Goal: Task Accomplishment & Management: Use online tool/utility

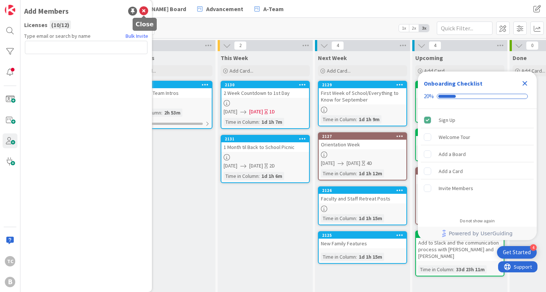
click at [143, 11] on icon at bounding box center [143, 11] width 9 height 9
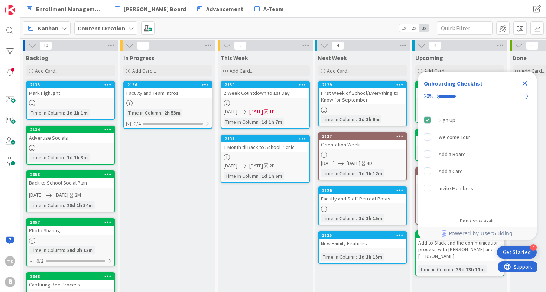
click at [113, 25] on b "Content Creation" at bounding box center [102, 27] width 48 height 7
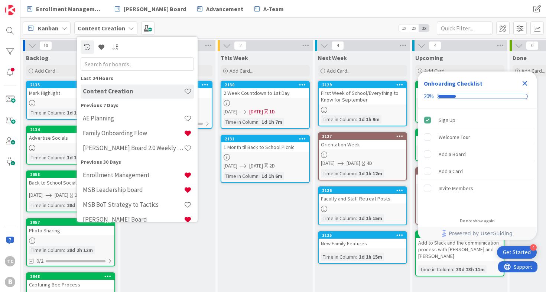
click at [222, 27] on div "Kanban Content Creation Last 24 Hours Content Creation Previous 7 Days AE Plann…" at bounding box center [282, 28] width 525 height 20
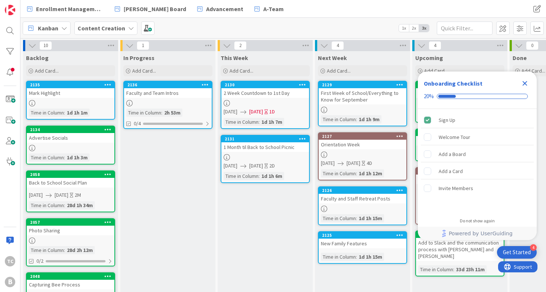
click at [522, 82] on icon "Close Checklist" at bounding box center [524, 83] width 5 height 5
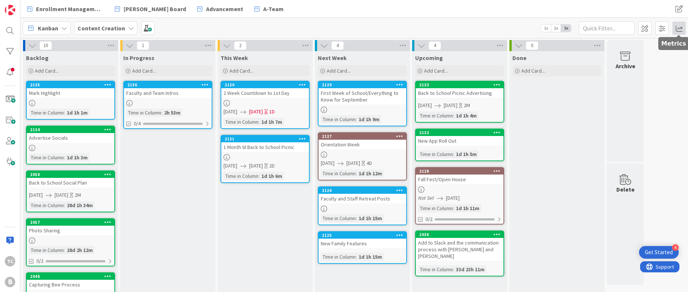
click at [545, 29] on span at bounding box center [678, 28] width 13 height 13
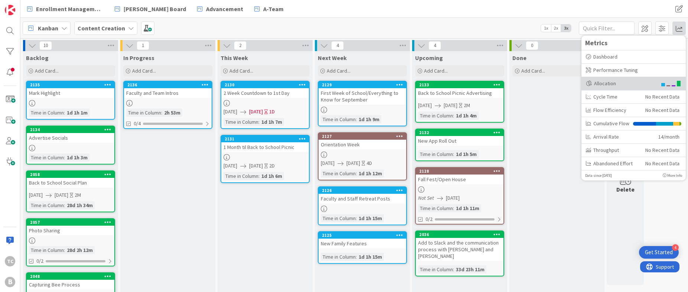
click at [545, 85] on div "Allocation" at bounding box center [621, 84] width 71 height 8
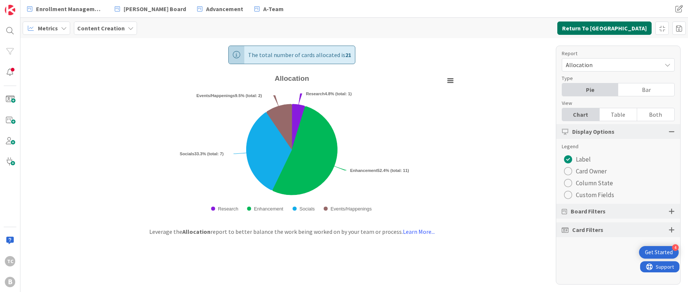
click at [545, 29] on button "Return To [GEOGRAPHIC_DATA]" at bounding box center [604, 28] width 94 height 13
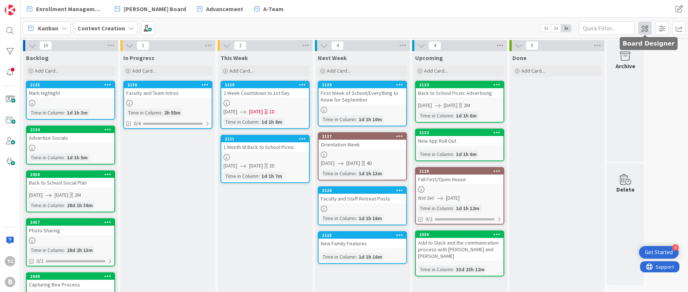
click at [545, 28] on span at bounding box center [644, 28] width 13 height 13
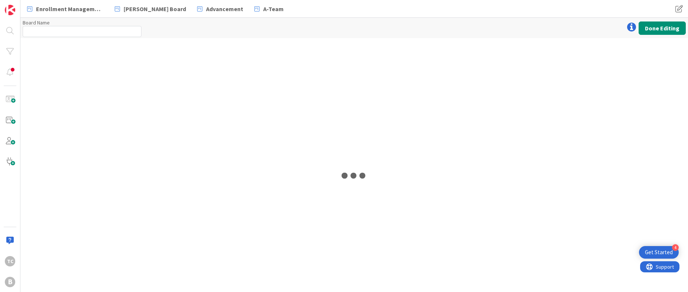
type input "Content Creation"
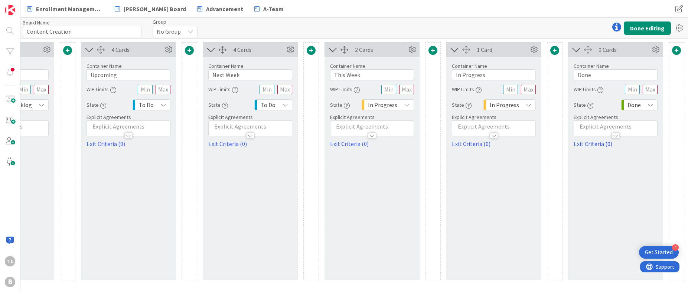
scroll to position [0, 86]
click at [545, 49] on span at bounding box center [554, 50] width 9 height 9
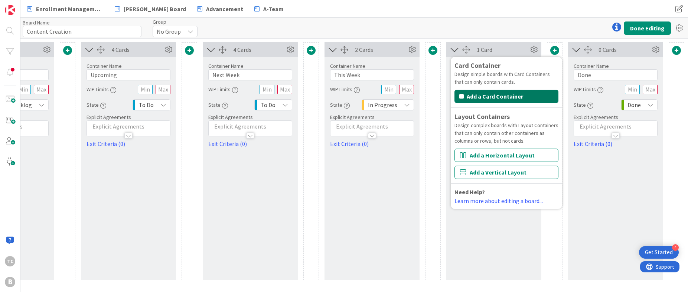
click at [501, 96] on button "Add a Card Container" at bounding box center [506, 96] width 104 height 13
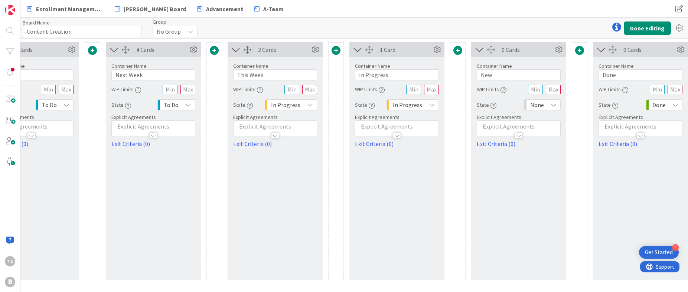
scroll to position [0, 182]
click at [521, 75] on input "New" at bounding box center [520, 74] width 84 height 11
drag, startPoint x: 485, startPoint y: 75, endPoint x: 479, endPoint y: 75, distance: 5.6
click at [479, 75] on input "New" at bounding box center [520, 74] width 84 height 11
type input "Demo - Waiting"
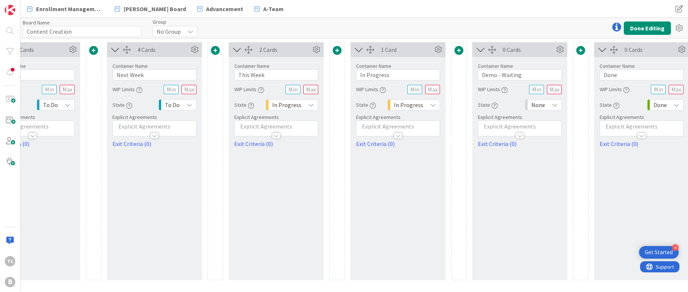
click at [540, 108] on span "None" at bounding box center [538, 105] width 14 height 10
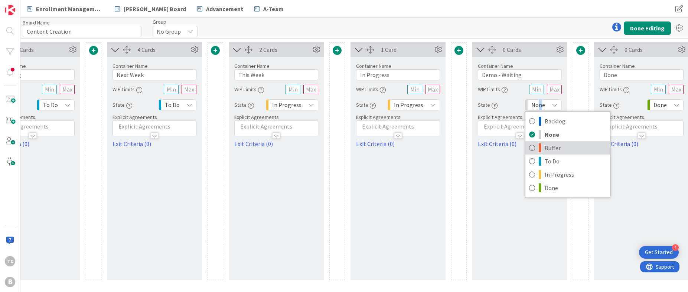
click at [545, 143] on span "Buffer" at bounding box center [575, 148] width 62 height 11
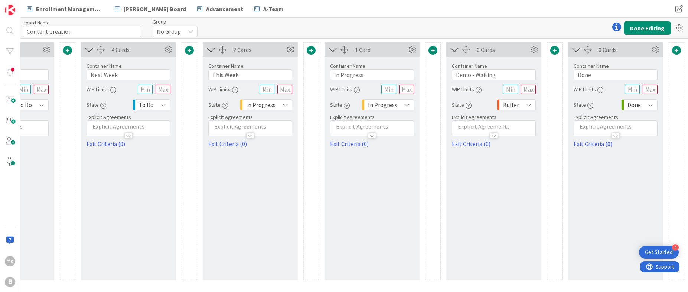
scroll to position [0, 208]
click at [393, 90] on input "text" at bounding box center [388, 89] width 15 height 9
click at [406, 90] on input "text" at bounding box center [406, 89] width 15 height 9
type input "3"
click at [415, 81] on div "Container Name 11 / 64 In Progress WIP Limits 3 State In Progress Explicit Agre…" at bounding box center [371, 102] width 95 height 91
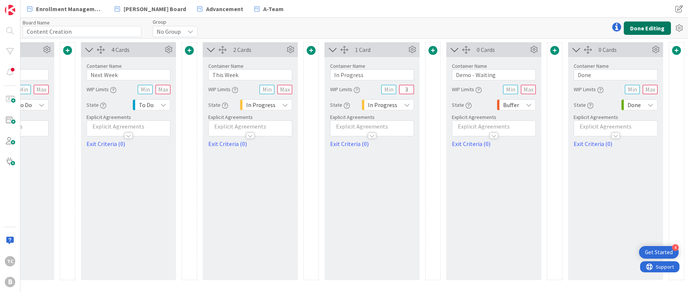
click at [545, 27] on button "Done Editing" at bounding box center [647, 28] width 47 height 13
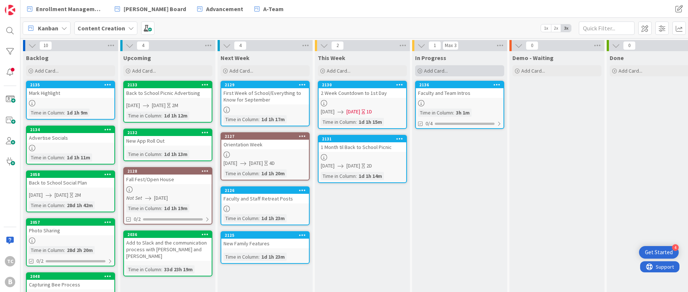
click at [441, 72] on span "Add Card..." at bounding box center [436, 71] width 24 height 7
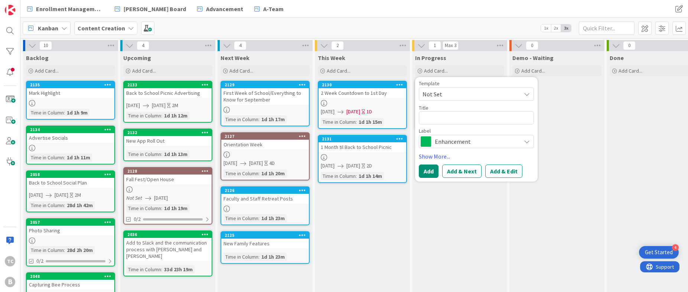
click at [468, 170] on button "Add & Next" at bounding box center [461, 171] width 39 height 13
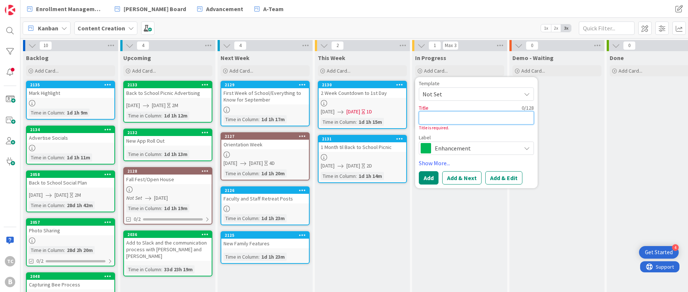
click at [467, 118] on textarea at bounding box center [476, 117] width 115 height 13
type textarea "x"
type textarea "k"
type textarea "x"
type textarea "kj"
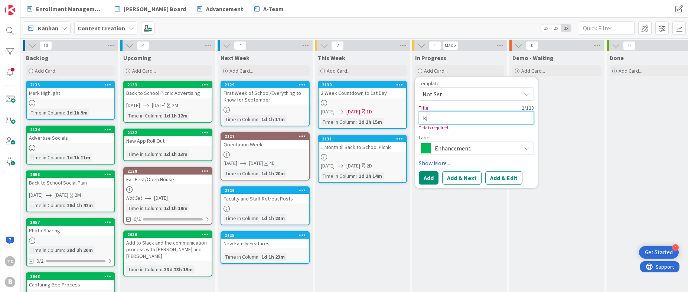
type textarea "x"
type textarea "kj,"
type textarea "x"
type textarea "kj,k"
type textarea "x"
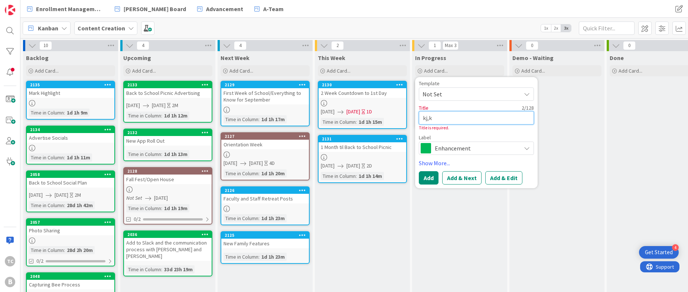
type textarea "kj,kh"
type textarea "x"
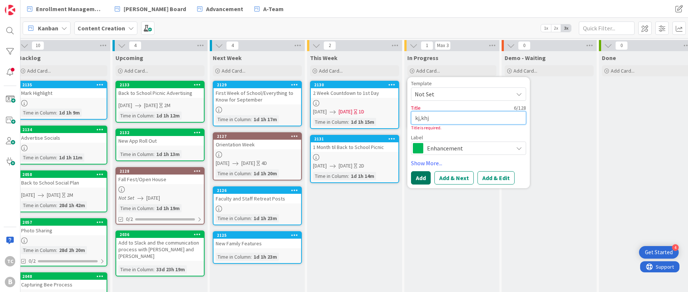
type textarea "kj,khj"
click at [417, 176] on button "Add" at bounding box center [421, 177] width 20 height 13
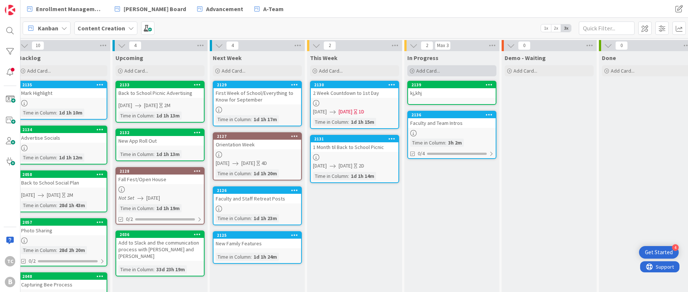
click at [432, 70] on span "Add Card..." at bounding box center [428, 71] width 24 height 7
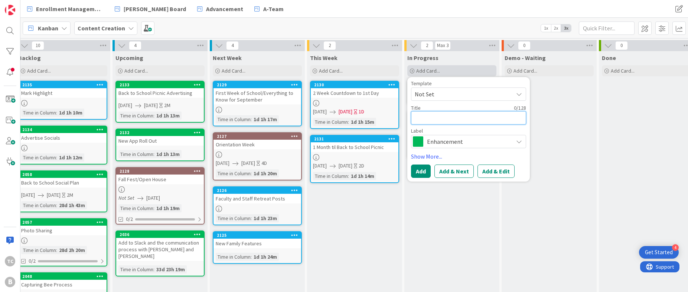
type textarea "x"
type textarea "k"
type textarea "x"
type textarea "kj"
type textarea "x"
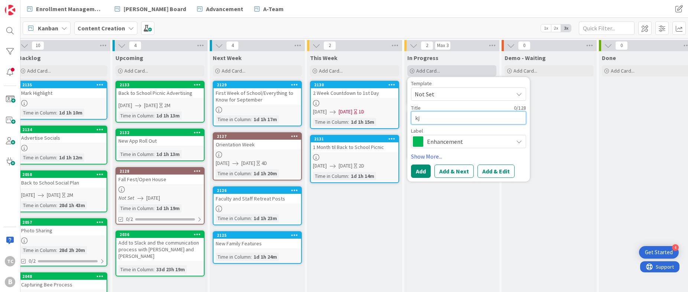
type textarea "kjh"
type textarea "x"
type textarea "kjhl"
type textarea "x"
type textarea "kjhlk"
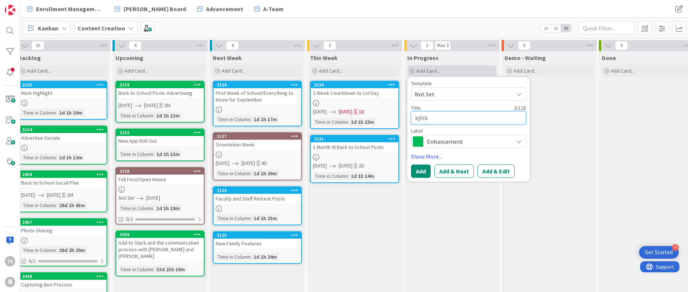
type textarea "x"
type textarea "kjhlkj"
type textarea "x"
type textarea "kjhlkjh"
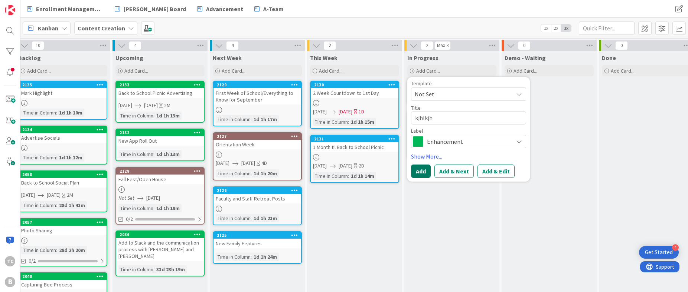
click at [423, 173] on button "Add" at bounding box center [421, 171] width 20 height 13
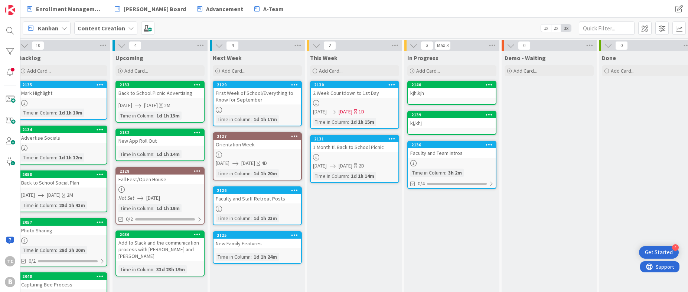
scroll to position [0, 8]
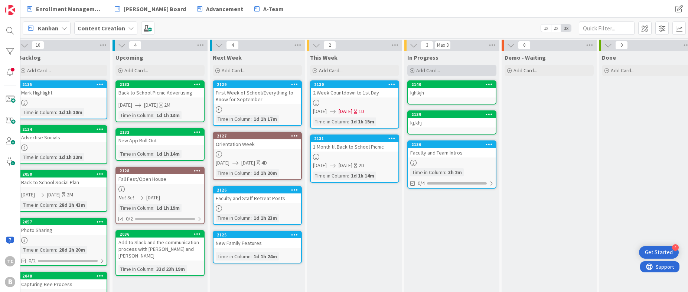
click at [428, 69] on span "Add Card..." at bounding box center [428, 70] width 24 height 7
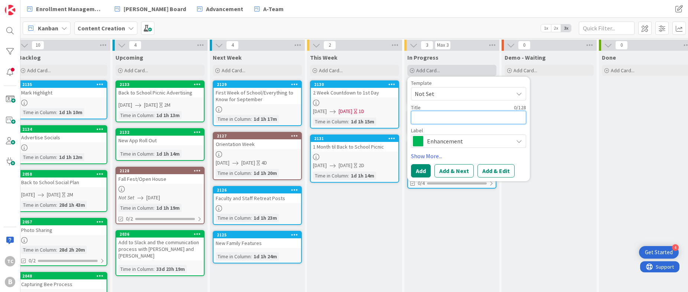
type textarea "x"
type textarea "k"
type textarea "x"
type textarea "kj"
type textarea "x"
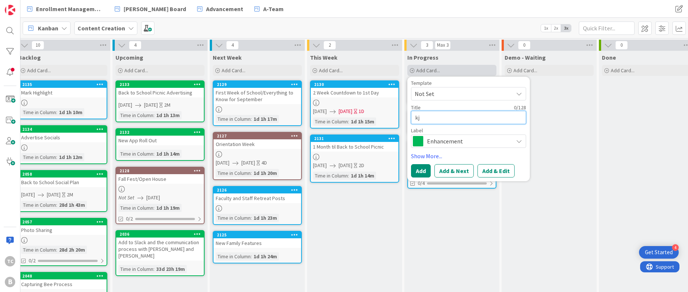
type textarea "kjh"
type textarea "x"
type textarea "kjhl"
type textarea "x"
type textarea "kjhlk"
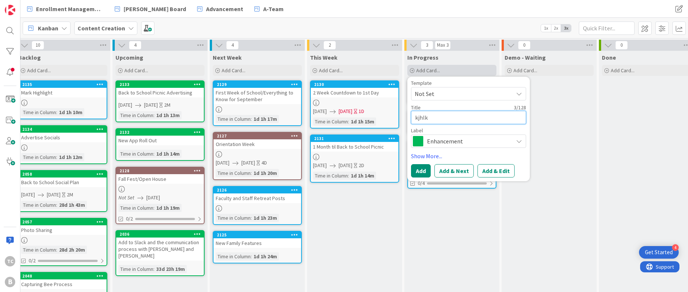
type textarea "x"
type textarea "kjhlkj"
type textarea "x"
type textarea "kjhlkjh"
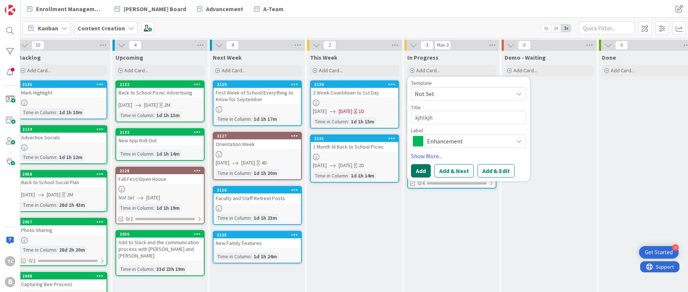
click at [418, 168] on button "Add" at bounding box center [421, 170] width 20 height 13
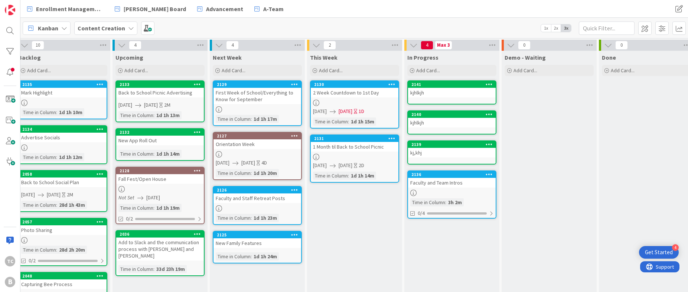
click at [488, 82] on icon at bounding box center [488, 84] width 7 height 5
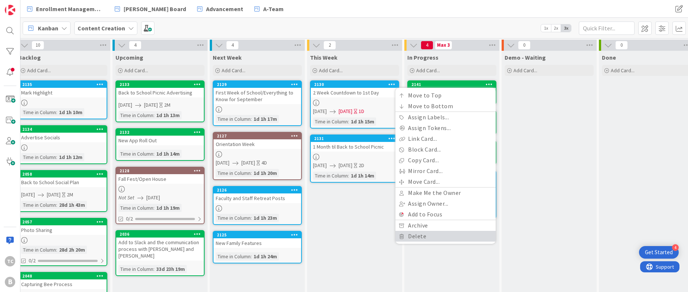
drag, startPoint x: 427, startPoint y: 233, endPoint x: 431, endPoint y: 225, distance: 8.8
click at [427, 233] on link "Delete" at bounding box center [445, 236] width 100 height 11
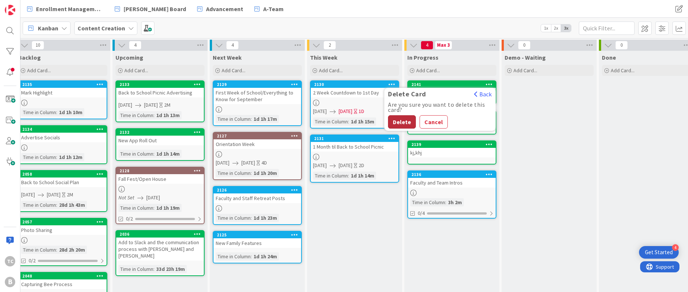
click at [403, 119] on button "Delete" at bounding box center [402, 121] width 28 height 13
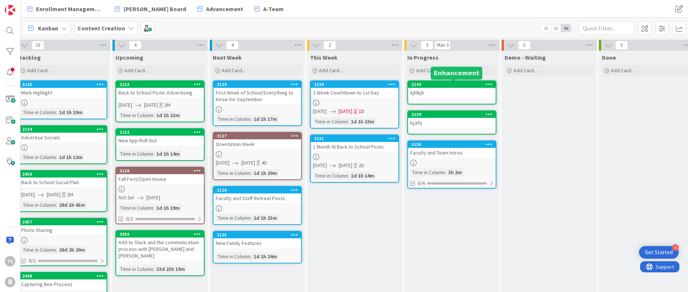
click at [447, 86] on div "2140" at bounding box center [453, 84] width 84 height 5
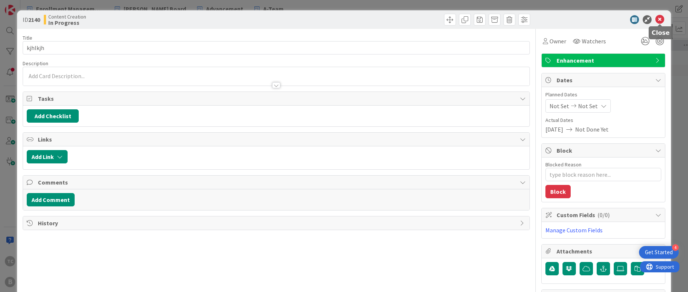
click at [545, 20] on icon at bounding box center [659, 19] width 9 height 9
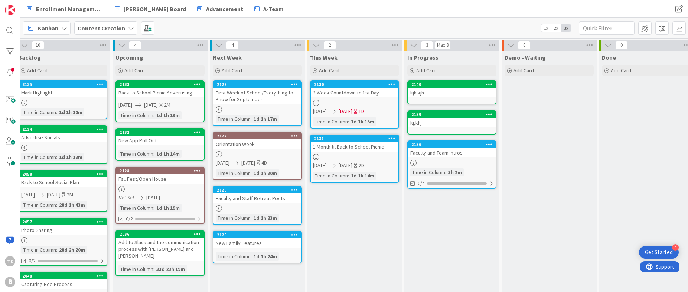
click at [488, 85] on icon at bounding box center [488, 84] width 7 height 5
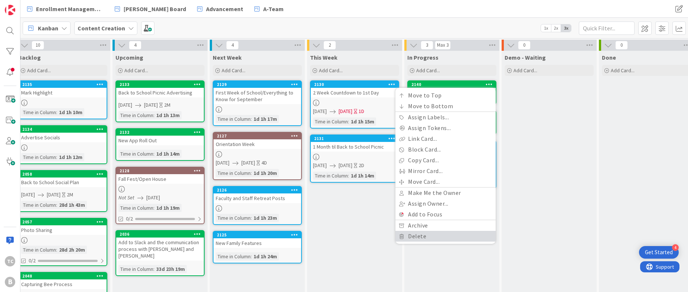
click at [434, 239] on link "Delete" at bounding box center [445, 236] width 100 height 11
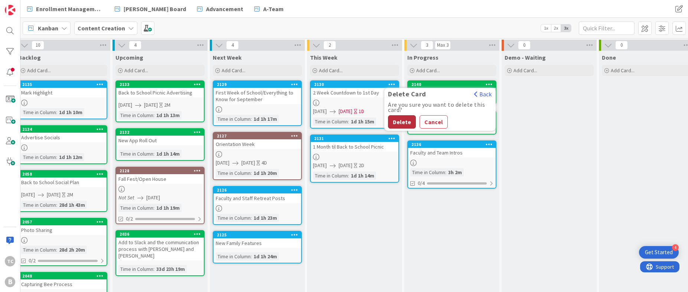
click at [408, 122] on button "Delete" at bounding box center [402, 121] width 28 height 13
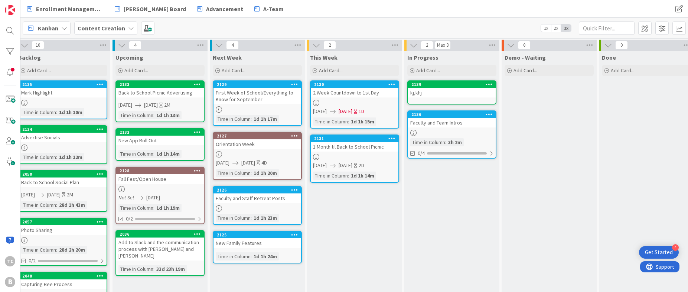
click at [490, 83] on icon at bounding box center [488, 84] width 7 height 5
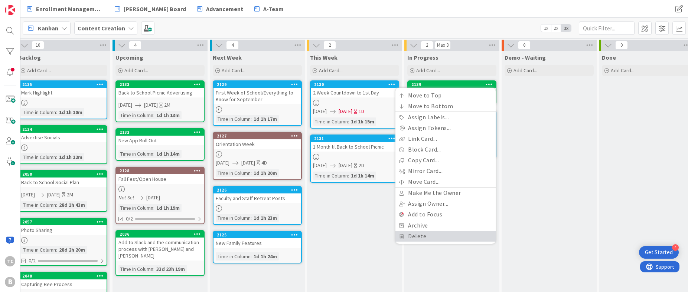
click at [429, 236] on link "Delete" at bounding box center [445, 236] width 100 height 11
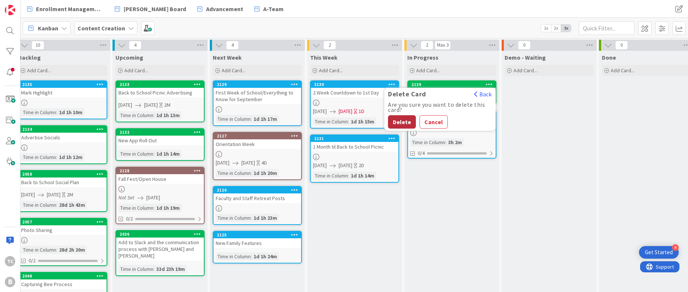
click at [404, 119] on button "Delete" at bounding box center [402, 121] width 28 height 13
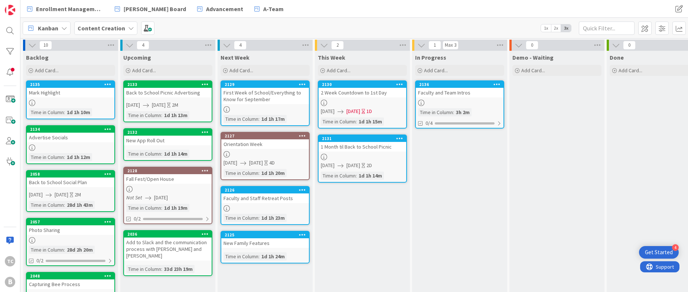
scroll to position [0, 0]
click at [144, 86] on div "2133" at bounding box center [169, 84] width 84 height 5
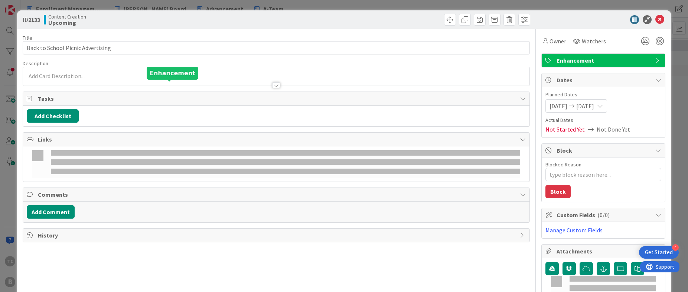
type textarea "x"
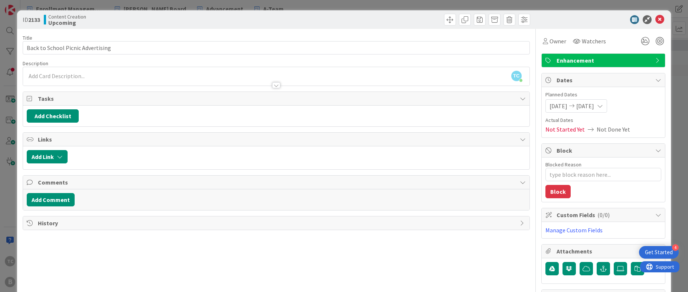
click at [87, 75] on div "TC [PERSON_NAME] just joined" at bounding box center [276, 76] width 506 height 19
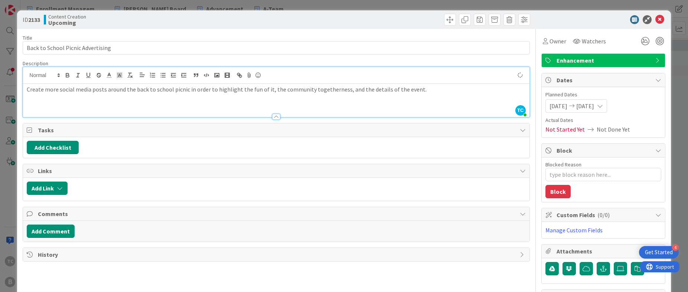
type textarea "x"
click at [62, 147] on button "Add Checklist" at bounding box center [53, 147] width 52 height 13
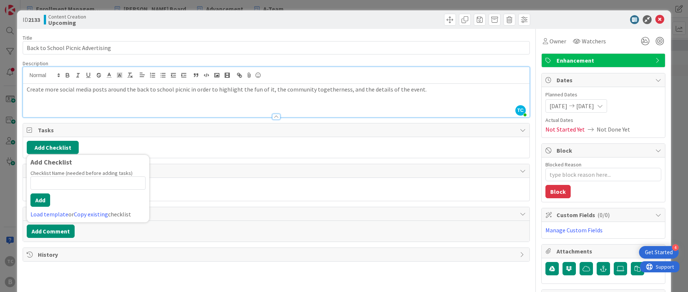
click at [130, 147] on div "Add Checklist Add Checklist Checklist Name (needed before adding tasks) 0 / 64 …" at bounding box center [276, 147] width 498 height 13
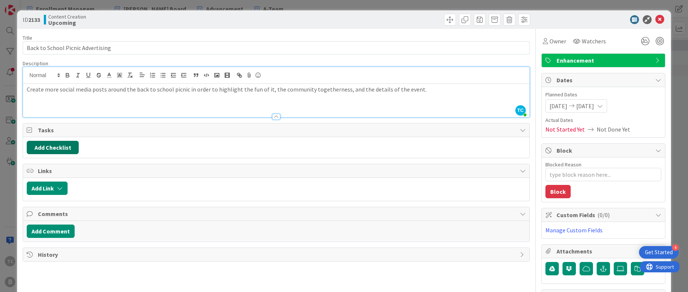
click at [51, 148] on button "Add Checklist" at bounding box center [53, 147] width 52 height 13
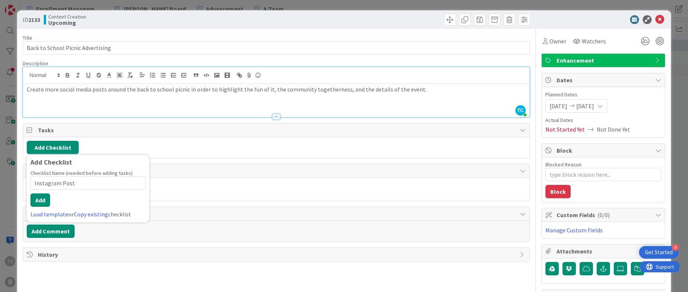
type input "Instagram Posts"
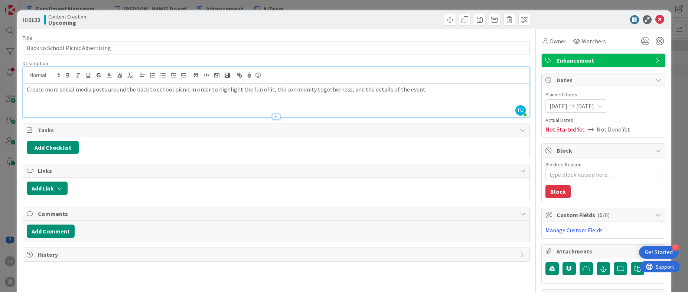
type textarea "x"
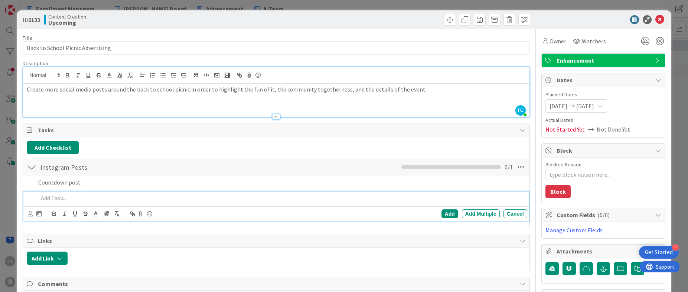
type textarea "x"
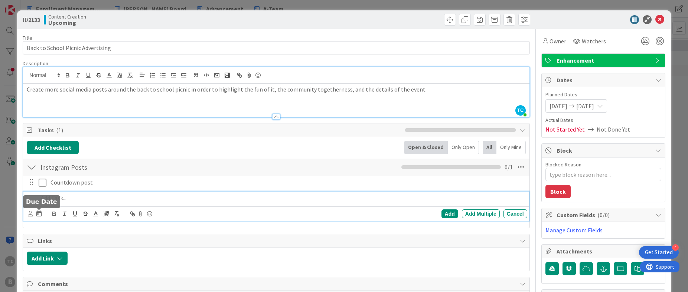
click at [41, 213] on icon at bounding box center [38, 214] width 5 height 6
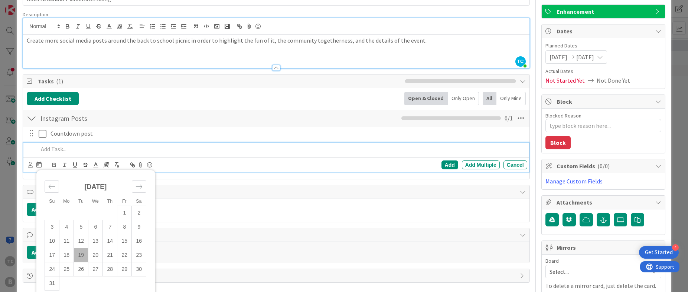
scroll to position [53, 0]
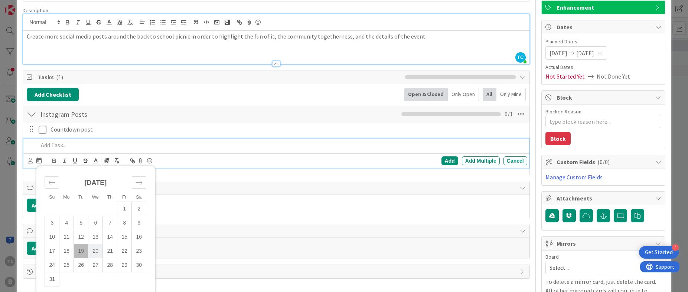
click at [95, 252] on td "20" at bounding box center [95, 251] width 14 height 14
click at [449, 160] on div "Add" at bounding box center [449, 161] width 17 height 9
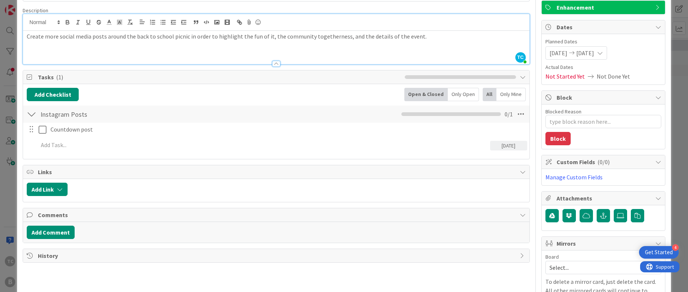
scroll to position [52, 0]
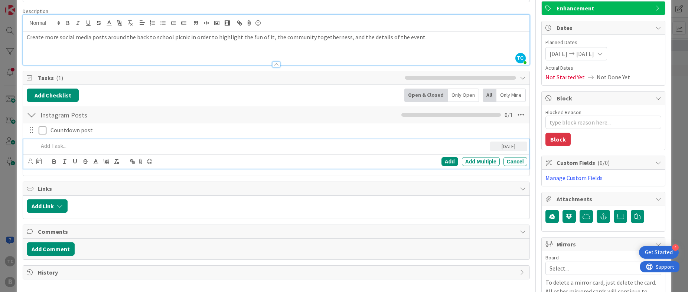
click at [70, 144] on p at bounding box center [262, 146] width 448 height 9
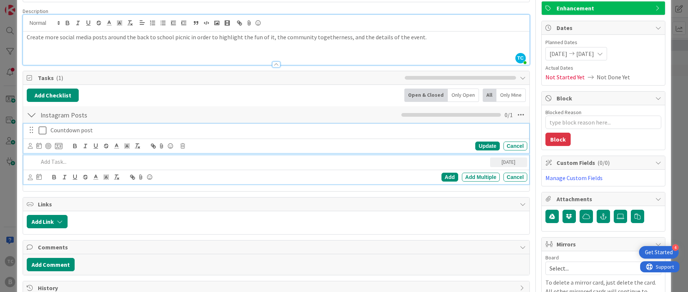
click at [112, 131] on p "Countdown post" at bounding box center [287, 130] width 474 height 9
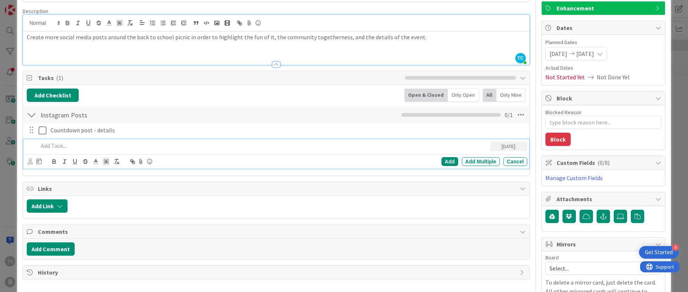
click at [68, 148] on p at bounding box center [262, 146] width 448 height 9
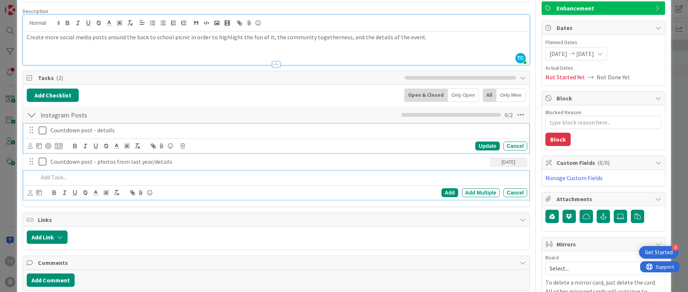
click at [253, 127] on p "Countdown post - details" at bounding box center [287, 130] width 474 height 9
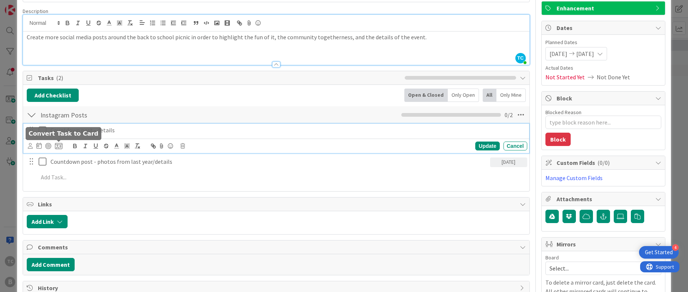
click at [60, 145] on icon at bounding box center [58, 146] width 7 height 7
type textarea "x"
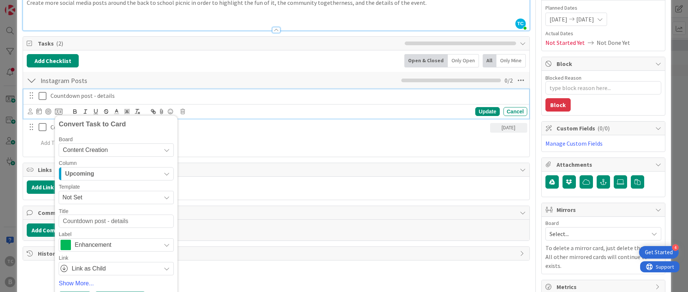
scroll to position [104, 0]
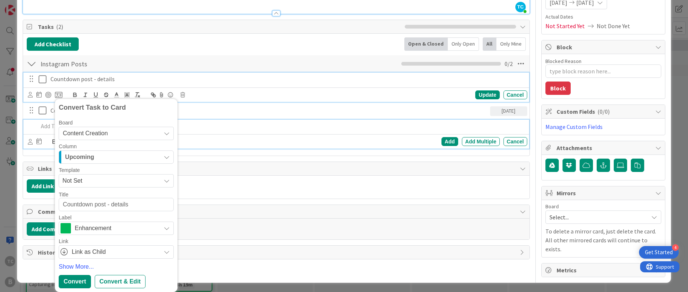
click at [240, 129] on p at bounding box center [280, 126] width 485 height 9
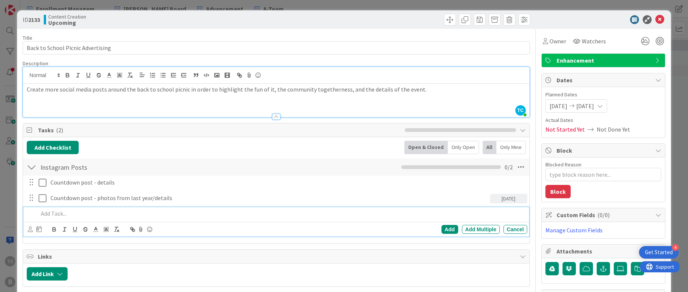
scroll to position [0, 0]
click at [545, 18] on icon at bounding box center [659, 19] width 9 height 9
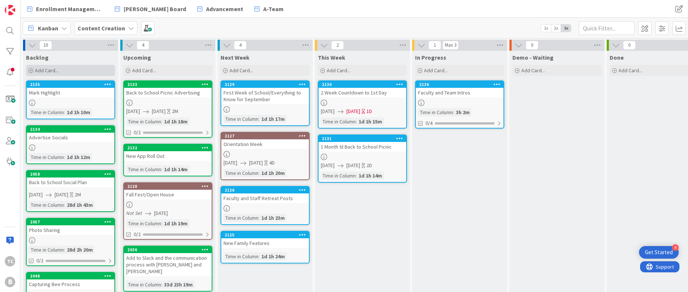
scroll to position [2, 1]
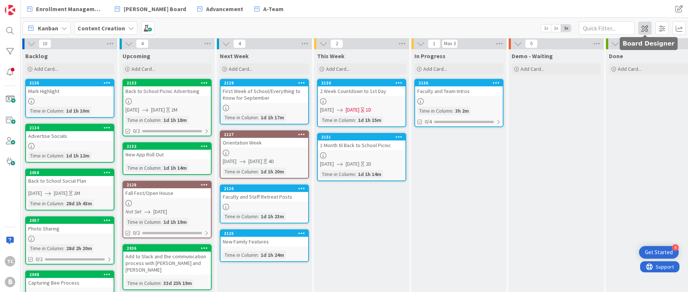
click at [545, 27] on span at bounding box center [644, 28] width 13 height 13
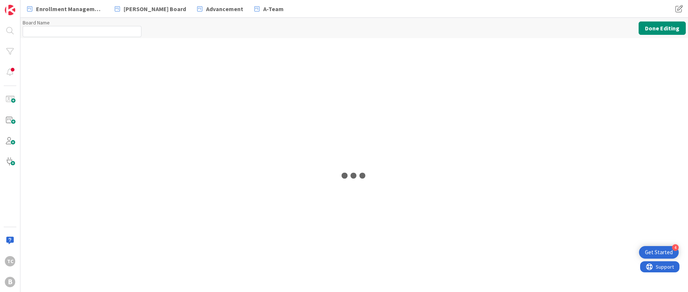
type input "Content Creation"
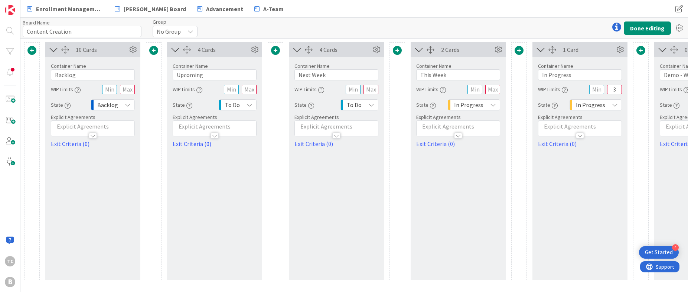
click at [216, 124] on p at bounding box center [215, 126] width 76 height 9
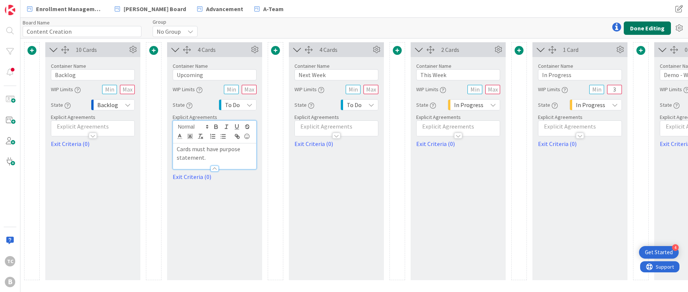
click at [545, 27] on button "Done Editing" at bounding box center [647, 28] width 47 height 13
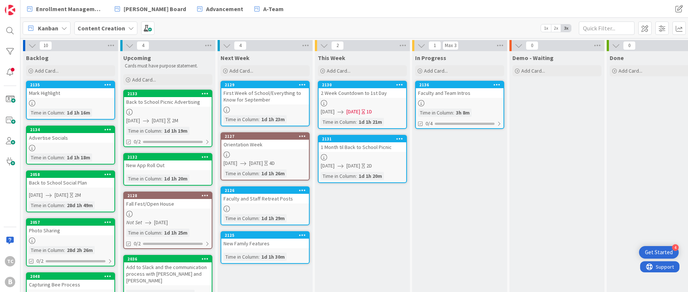
click at [122, 30] on div "Content Creation" at bounding box center [105, 28] width 63 height 13
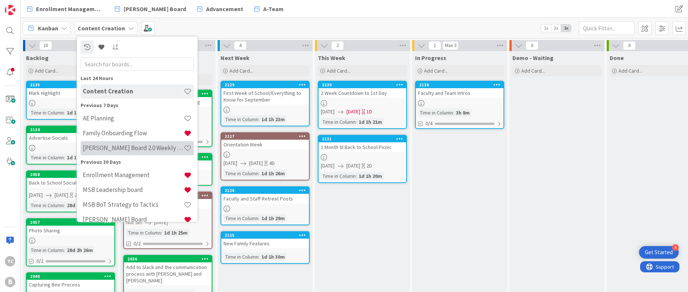
click at [132, 151] on h4 "[PERSON_NAME] Board 2.0 Weekly Planning" at bounding box center [133, 147] width 101 height 7
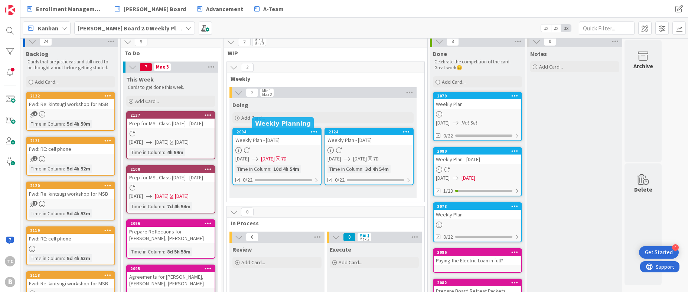
scroll to position [5, 0]
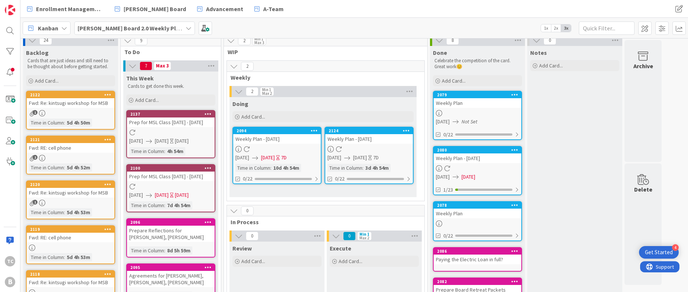
click at [186, 27] on icon at bounding box center [189, 28] width 6 height 6
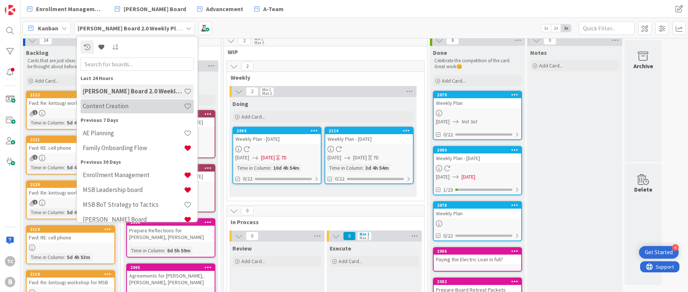
click at [139, 108] on h4 "Content Creation" at bounding box center [133, 105] width 101 height 7
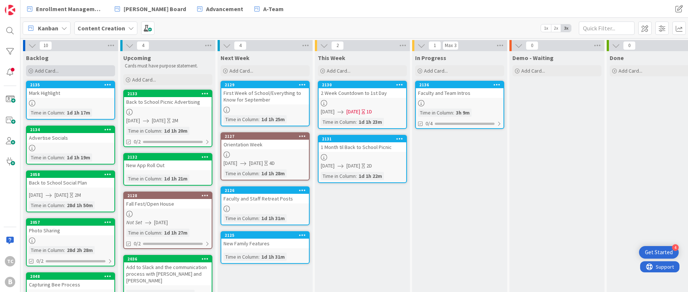
click at [65, 68] on div "Add Card..." at bounding box center [70, 70] width 89 height 11
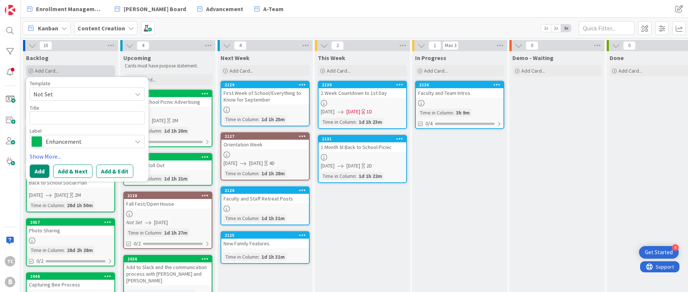
type textarea "x"
type textarea "B"
type textarea "x"
type textarea "Bl"
type textarea "x"
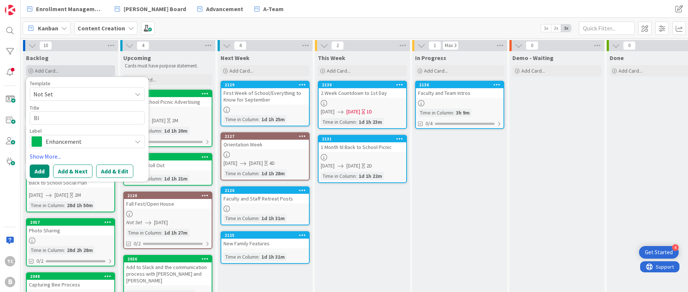
type textarea "Blo"
type textarea "x"
type textarea "Blog"
type textarea "x"
type textarea "Blog"
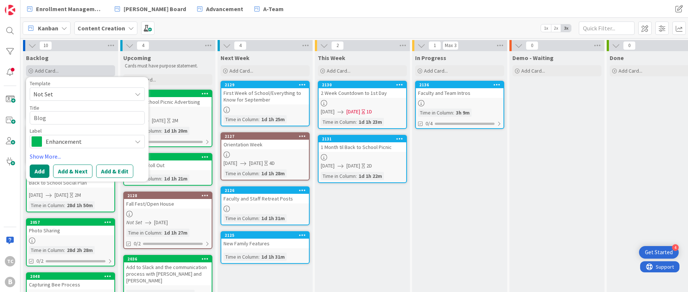
type textarea "x"
type textarea "Blog P"
type textarea "x"
type textarea "Blog Po"
type textarea "x"
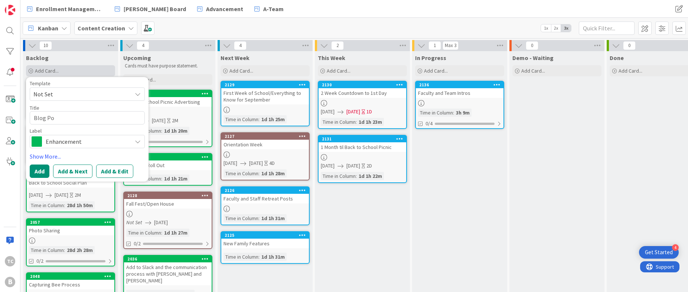
type textarea "Blog Pos"
type textarea "x"
type textarea "Blog Post"
type textarea "x"
type textarea "Blog Posts"
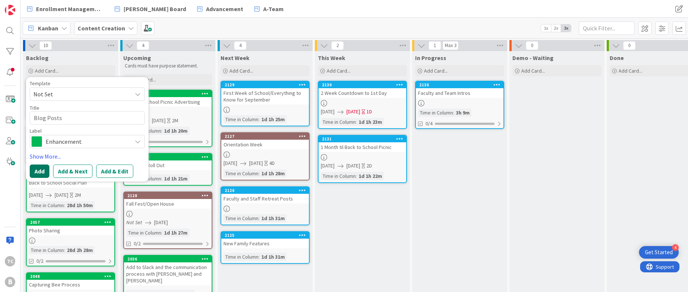
click at [39, 172] on button "Add" at bounding box center [40, 171] width 20 height 13
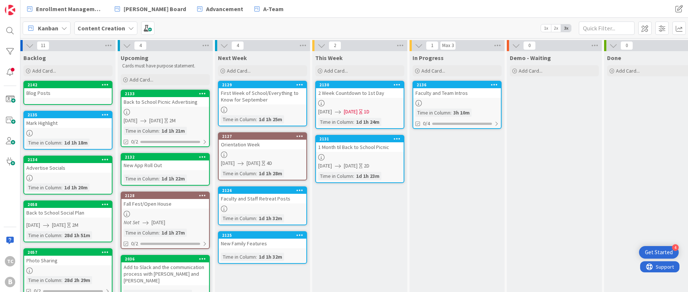
scroll to position [0, 3]
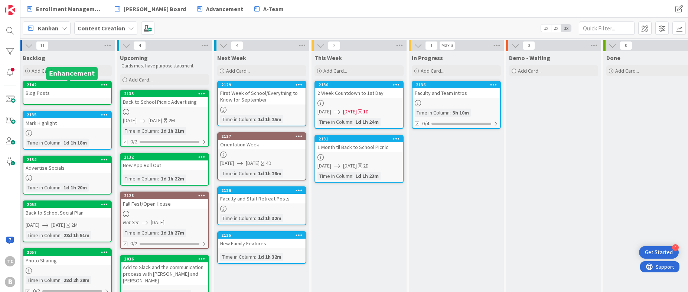
click at [57, 84] on div "2142" at bounding box center [69, 84] width 84 height 5
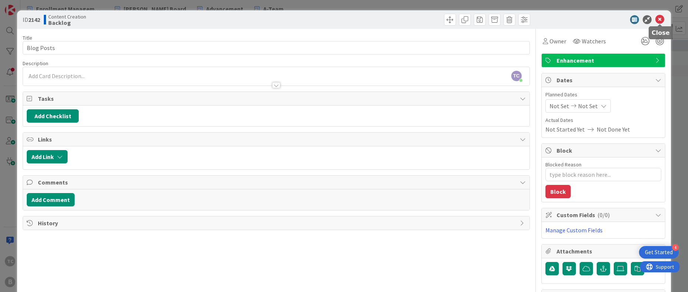
click at [545, 18] on icon at bounding box center [659, 19] width 9 height 9
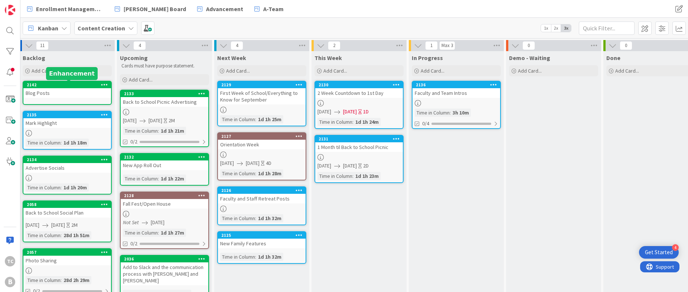
click at [48, 86] on div "2142" at bounding box center [69, 84] width 84 height 5
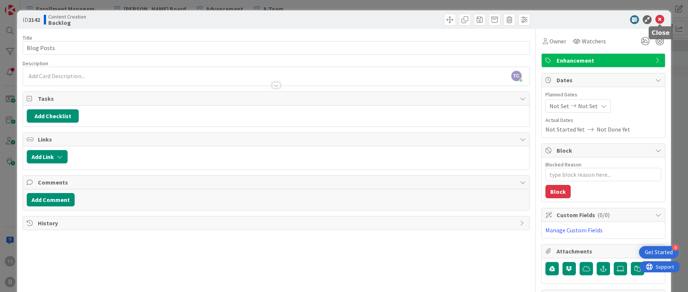
click at [545, 19] on icon at bounding box center [659, 19] width 9 height 9
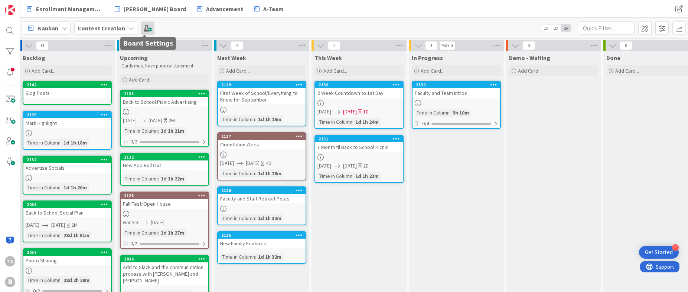
click at [144, 25] on span at bounding box center [147, 28] width 13 height 13
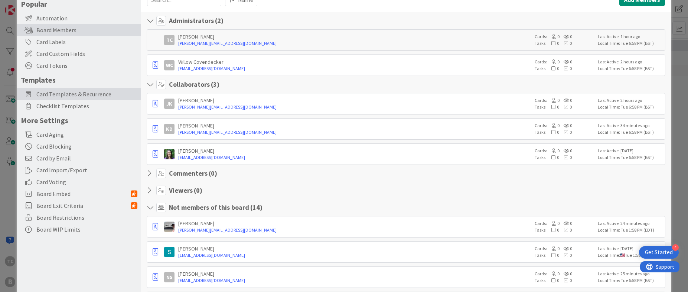
scroll to position [51, 0]
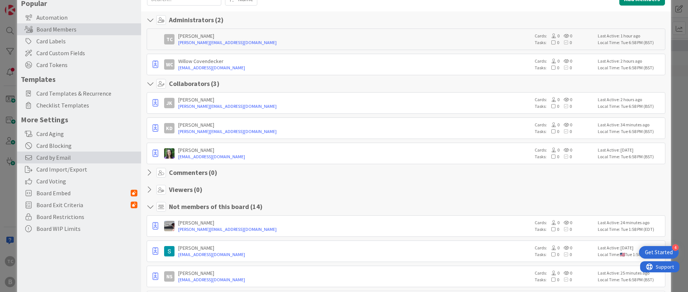
click at [72, 156] on span "Card by Email" at bounding box center [86, 157] width 101 height 9
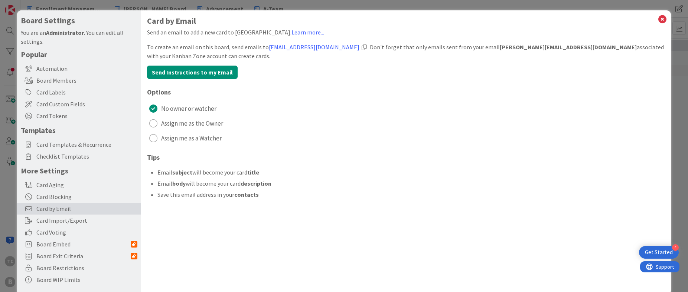
scroll to position [6, 0]
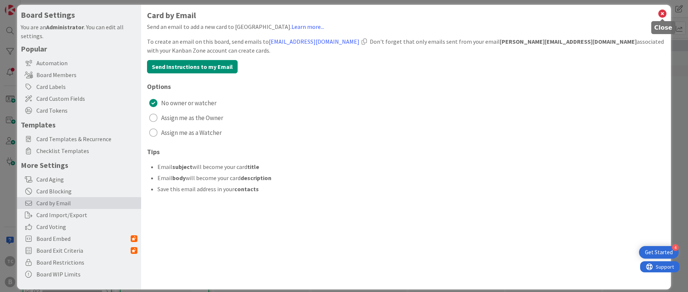
click at [545, 14] on icon at bounding box center [662, 14] width 10 height 10
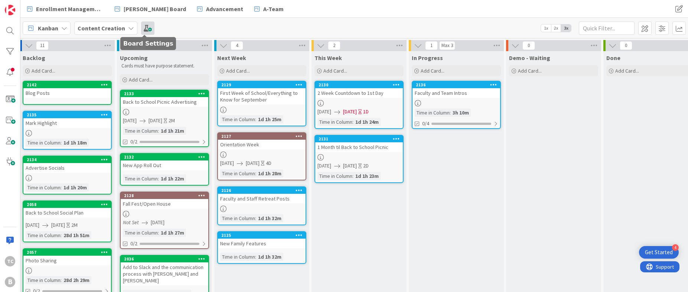
click at [149, 26] on span at bounding box center [147, 28] width 13 height 13
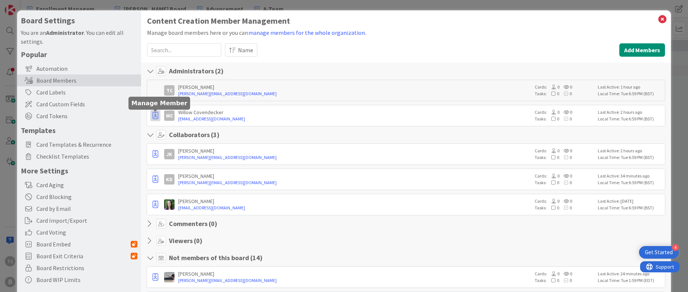
click at [154, 118] on icon "button" at bounding box center [156, 115] width 6 height 7
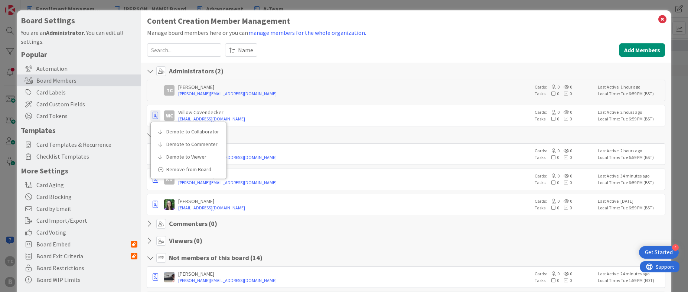
click at [288, 100] on div "[PERSON_NAME] Covert [EMAIL_ADDRESS][DOMAIN_NAME] Cards: 0 0 Tasks: 0 0 Last Ac…" at bounding box center [406, 91] width 518 height 22
click at [545, 19] on icon at bounding box center [662, 19] width 10 height 10
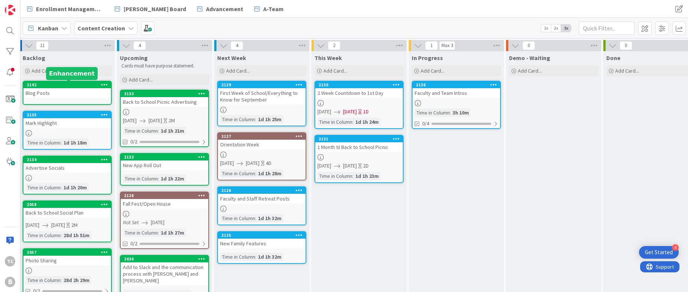
click at [62, 85] on div "2142" at bounding box center [69, 84] width 84 height 5
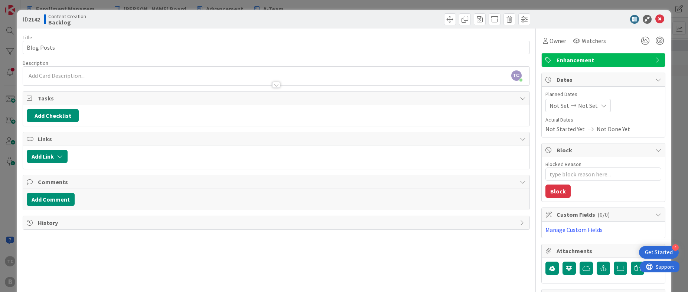
scroll to position [3, 0]
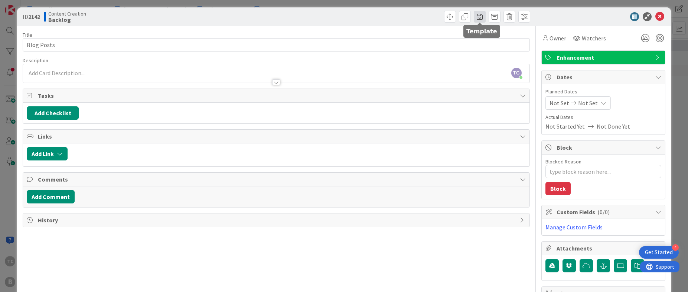
click at [478, 18] on span at bounding box center [480, 17] width 12 height 12
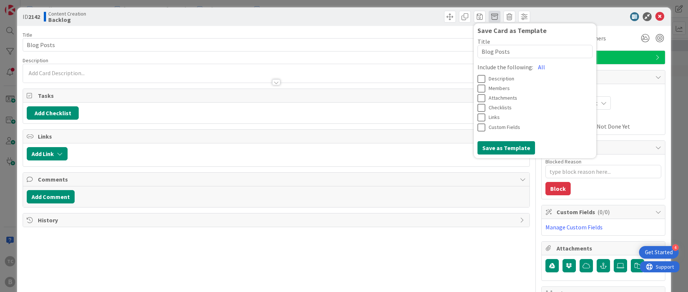
scroll to position [1, 0]
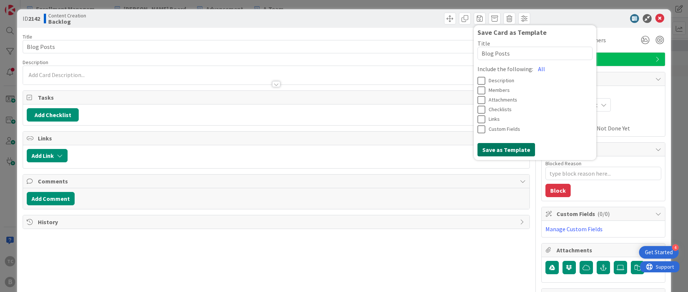
click at [508, 147] on button "Save as Template" at bounding box center [506, 149] width 58 height 13
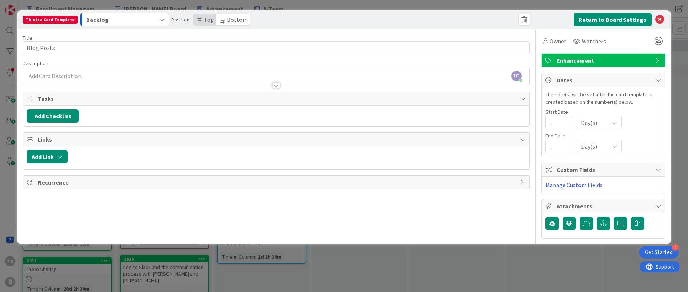
click at [140, 182] on span "Recurrence" at bounding box center [277, 182] width 478 height 9
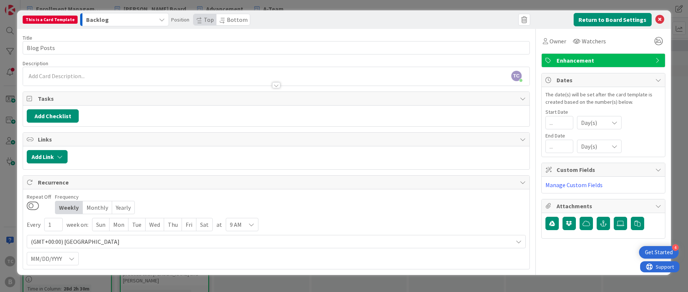
click at [92, 208] on div "Monthly" at bounding box center [97, 208] width 29 height 13
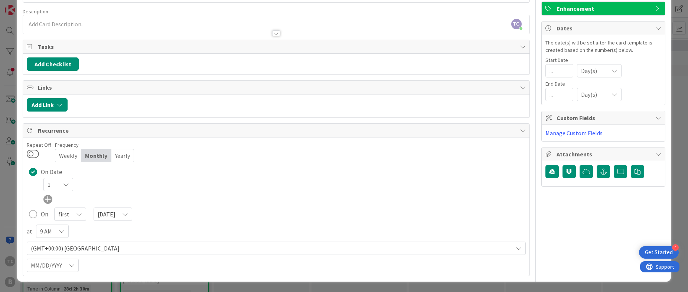
scroll to position [49, 0]
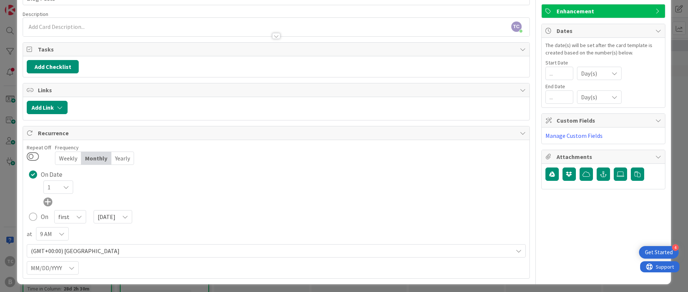
click at [66, 186] on icon at bounding box center [66, 187] width 6 height 6
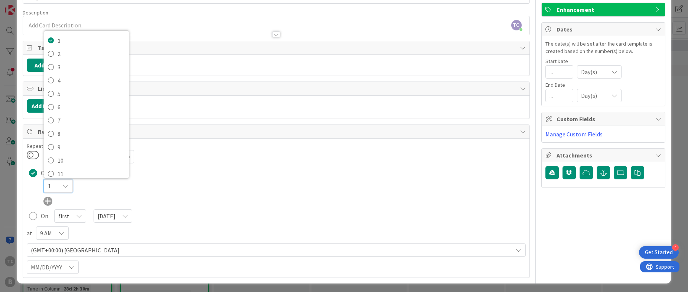
scroll to position [0, 0]
click at [112, 190] on div "1 1 2 3 4 5 6 7 8 9 10 11 12 13 14 15 16 17 18 19 20 21 22 23 24 25 26 27 28 29…" at bounding box center [284, 186] width 482 height 14
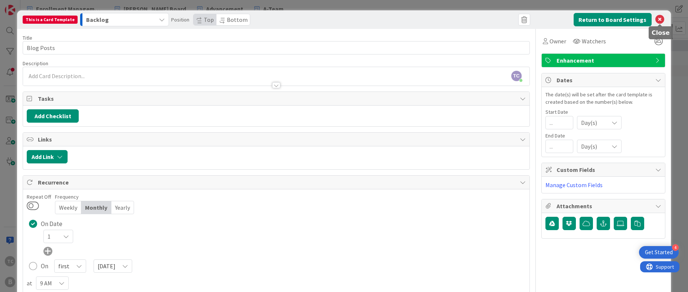
click at [545, 18] on icon at bounding box center [659, 19] width 9 height 9
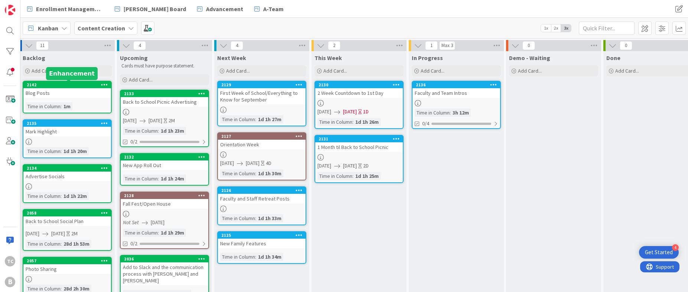
click at [78, 85] on div "2142" at bounding box center [69, 84] width 84 height 5
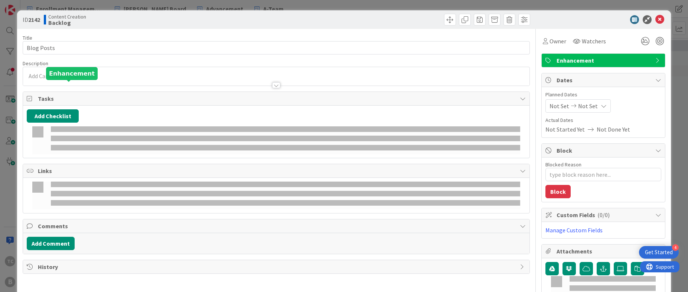
type textarea "x"
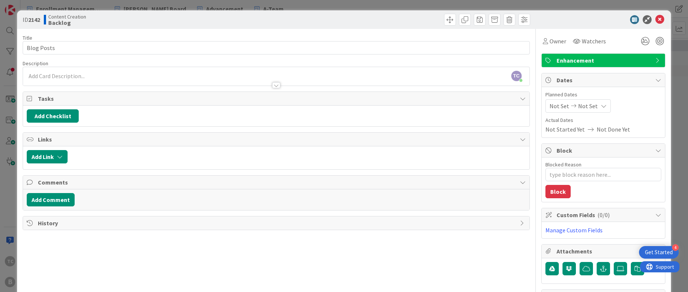
scroll to position [0, 0]
click at [545, 19] on icon at bounding box center [659, 19] width 9 height 9
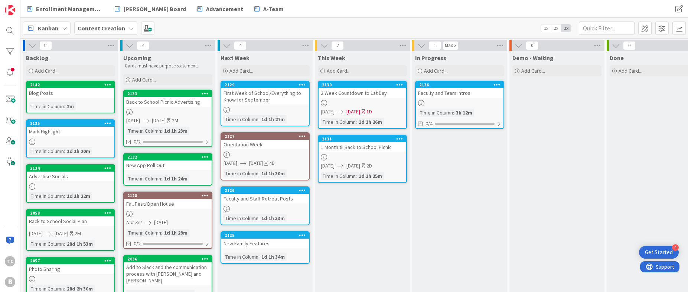
click at [545, 28] on span "2x" at bounding box center [556, 27] width 10 height 7
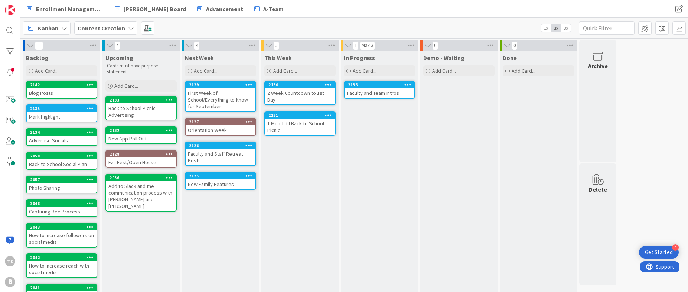
click at [544, 29] on span "1x" at bounding box center [546, 27] width 10 height 7
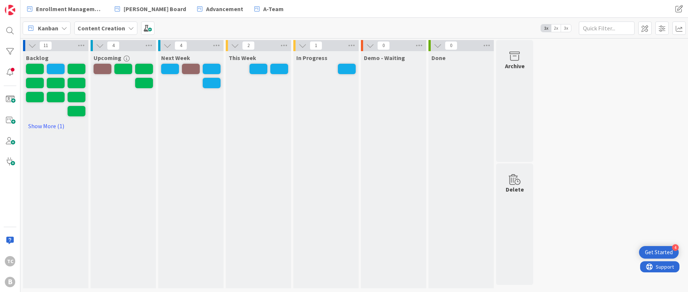
click at [545, 28] on span "2x" at bounding box center [556, 27] width 10 height 7
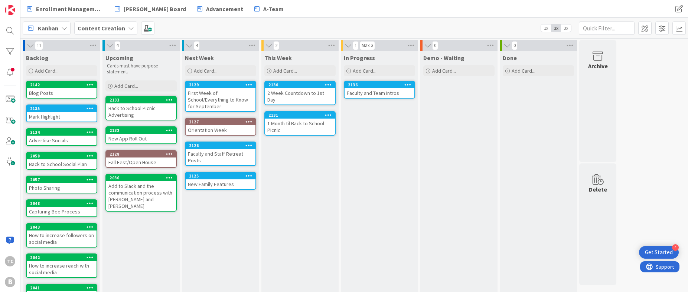
click at [545, 28] on span "3x" at bounding box center [566, 27] width 10 height 7
